Goal: Check status

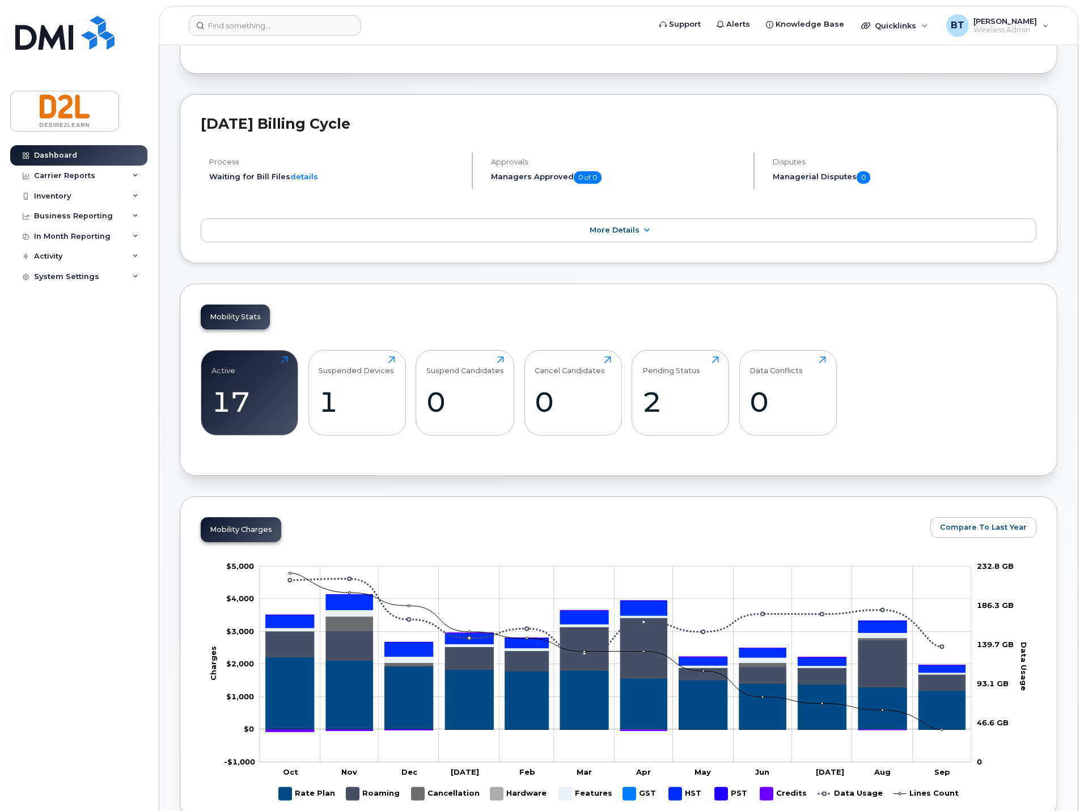
scroll to position [151, 0]
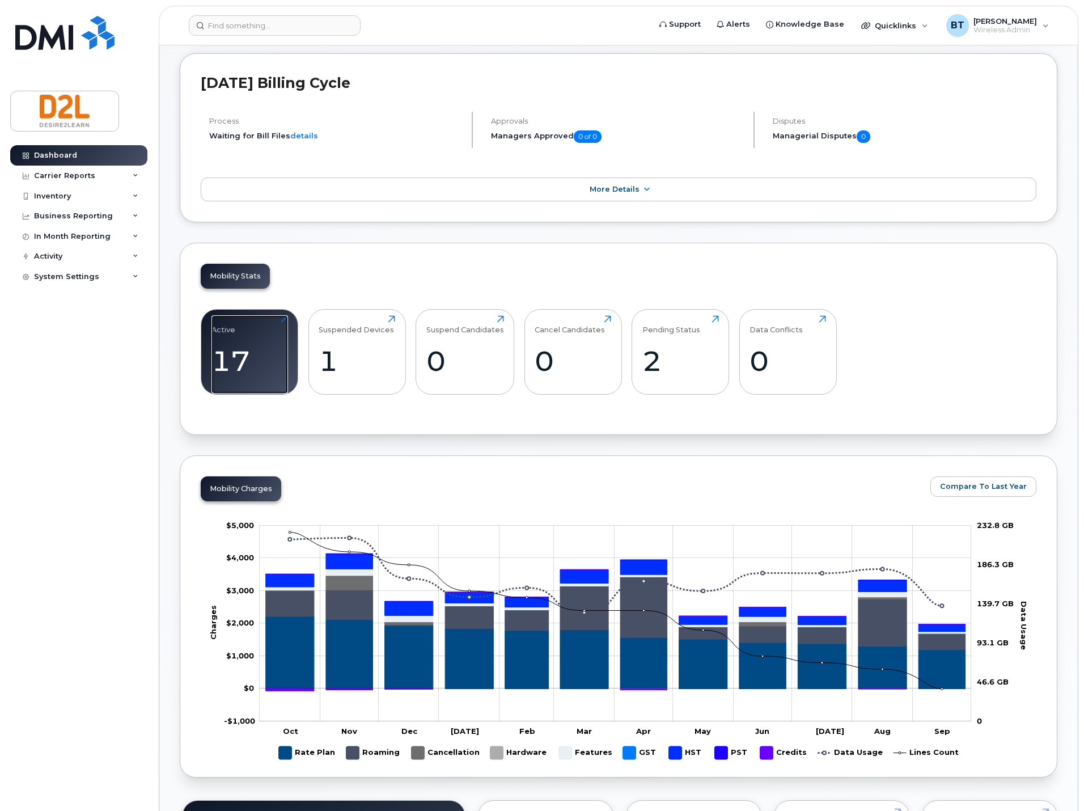
drag, startPoint x: 248, startPoint y: 317, endPoint x: 433, endPoint y: 508, distance: 265.9
click at [248, 344] on div "17" at bounding box center [250, 360] width 77 height 33
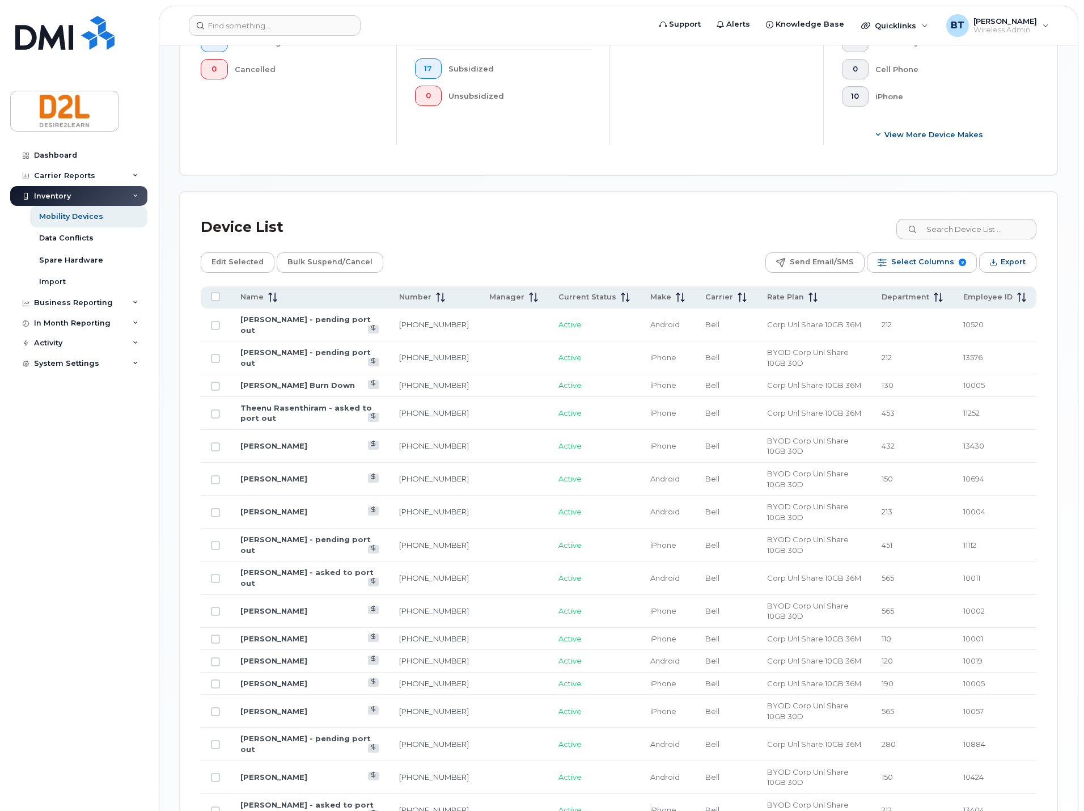
scroll to position [483, 0]
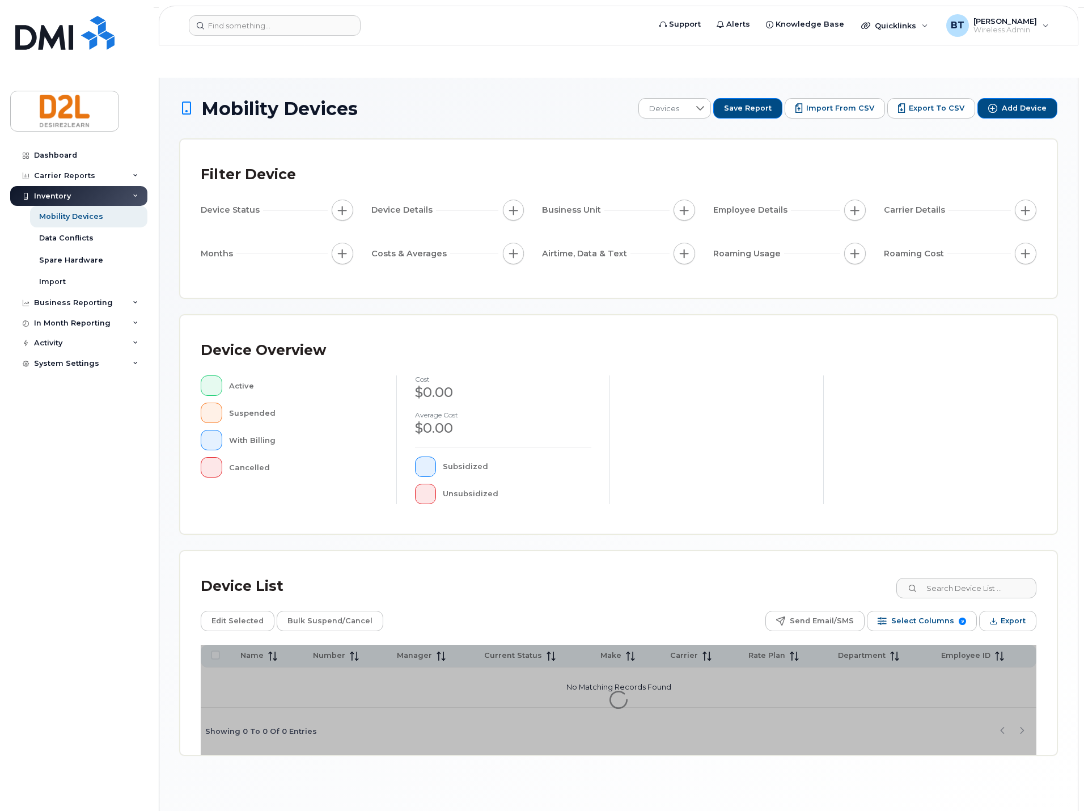
scroll to position [6, 0]
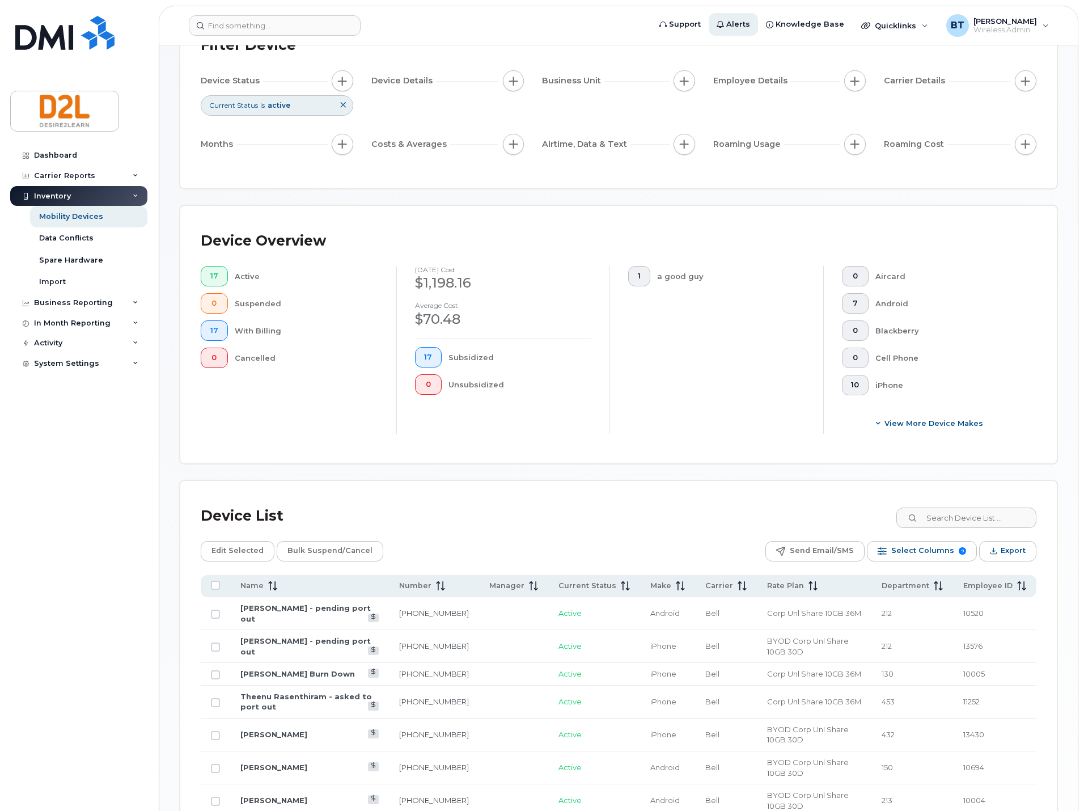
scroll to position [157, 0]
